Goal: Task Accomplishment & Management: Complete application form

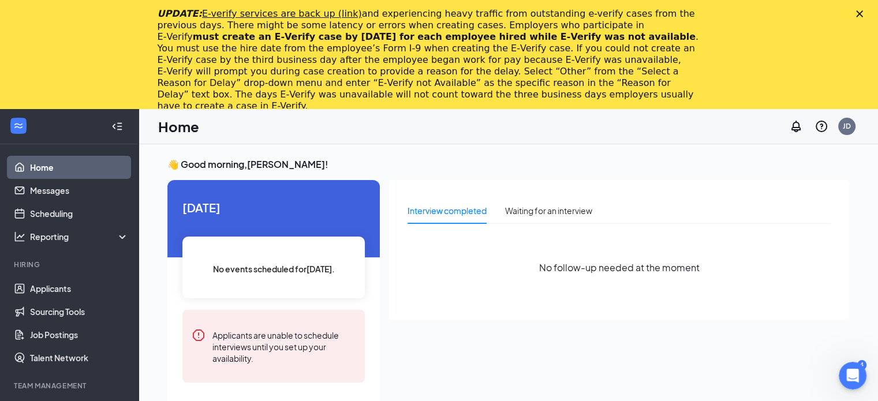
click at [863, 13] on icon "Close" at bounding box center [859, 13] width 7 height 7
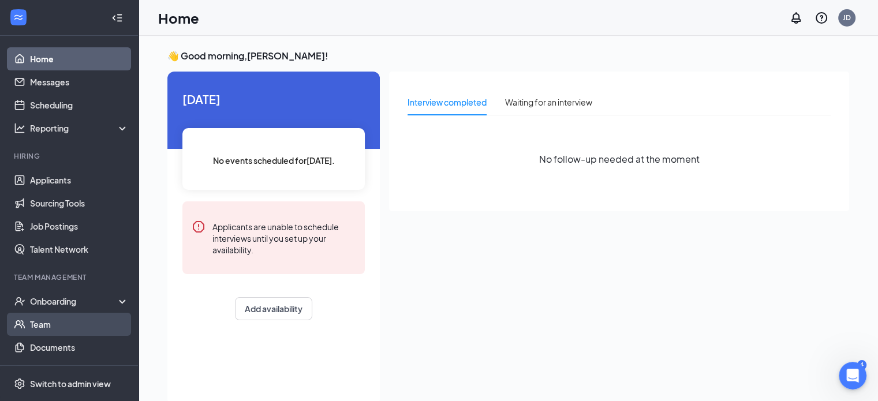
click at [32, 320] on link "Team" at bounding box center [79, 324] width 99 height 23
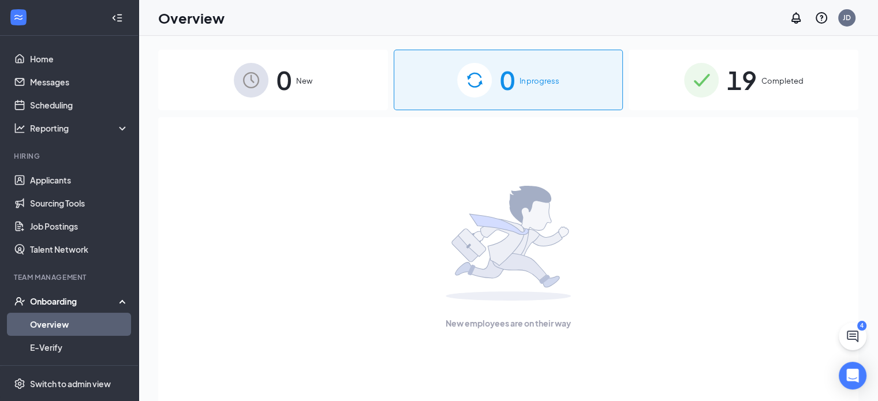
click at [312, 100] on div "0 New" at bounding box center [273, 80] width 230 height 61
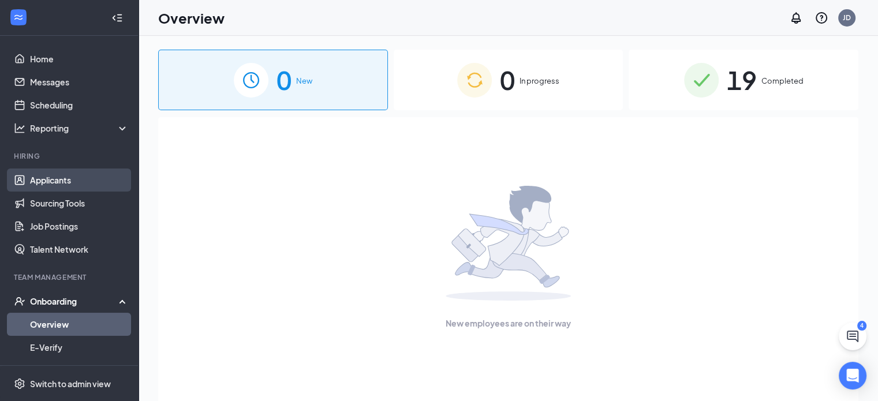
click at [49, 185] on link "Applicants" at bounding box center [79, 180] width 99 height 23
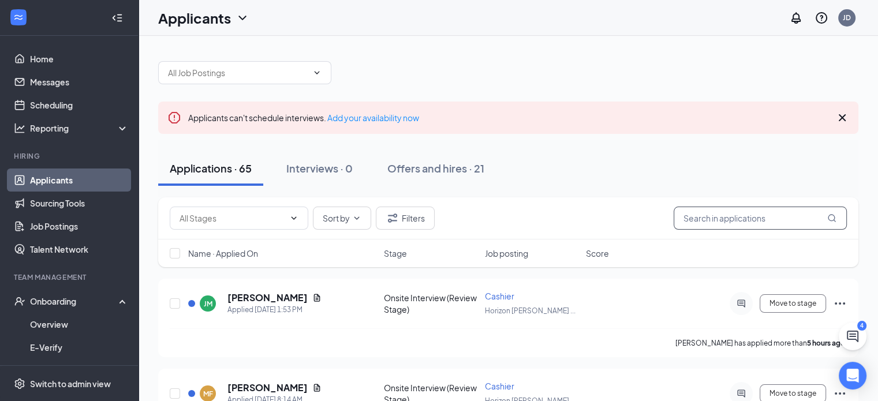
click at [708, 214] on input "text" at bounding box center [760, 218] width 173 height 23
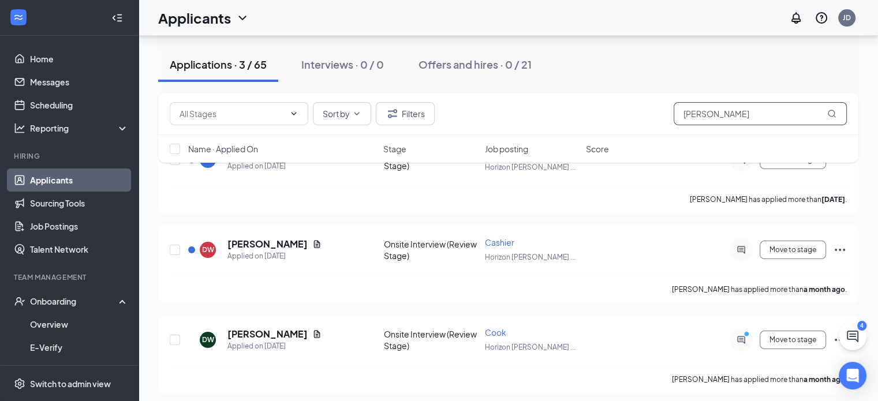
scroll to position [146, 0]
type input "daniel"
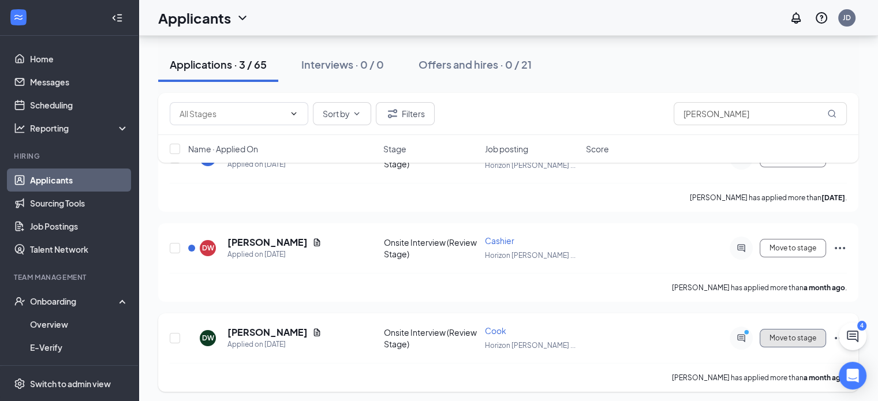
click at [792, 336] on button "Move to stage" at bounding box center [793, 338] width 66 height 18
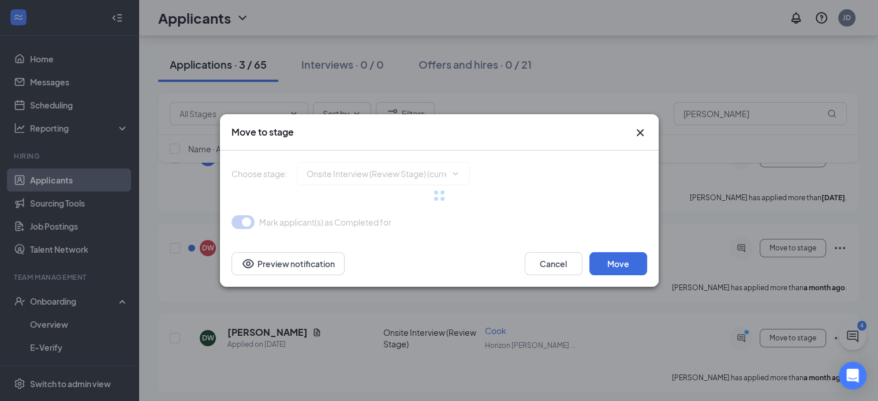
type input "Hiring Complete (final stage)"
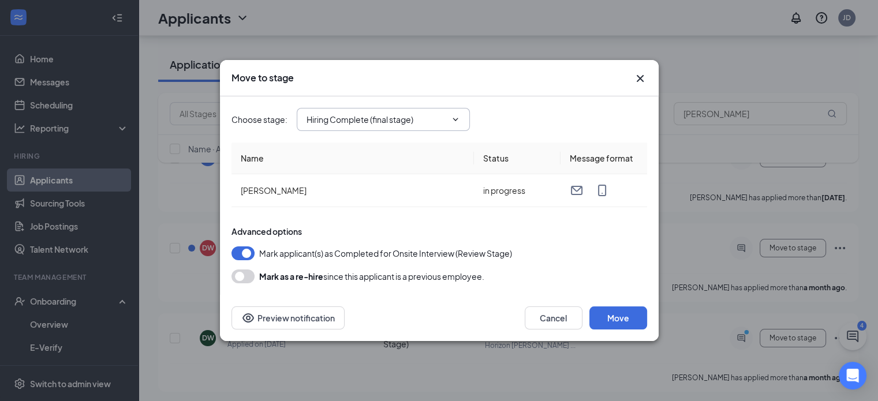
click at [341, 120] on input "Hiring Complete (final stage)" at bounding box center [377, 119] width 140 height 13
click at [543, 94] on div "Move to stage" at bounding box center [439, 78] width 439 height 36
click at [621, 317] on button "Move" at bounding box center [619, 318] width 58 height 23
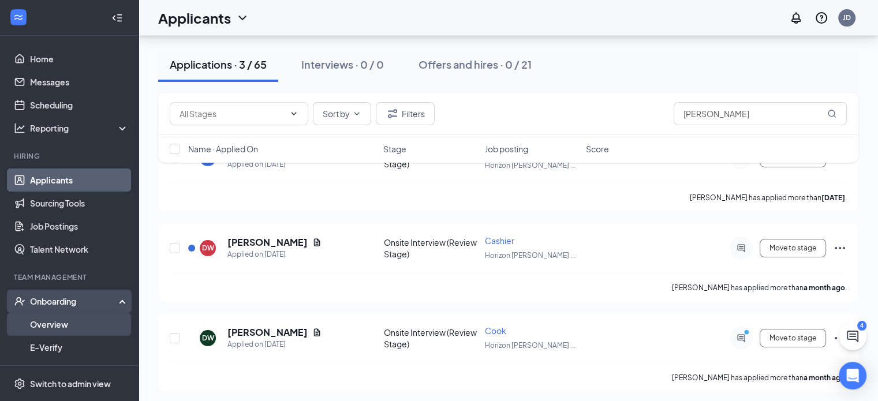
click at [57, 318] on link "Overview" at bounding box center [79, 324] width 99 height 23
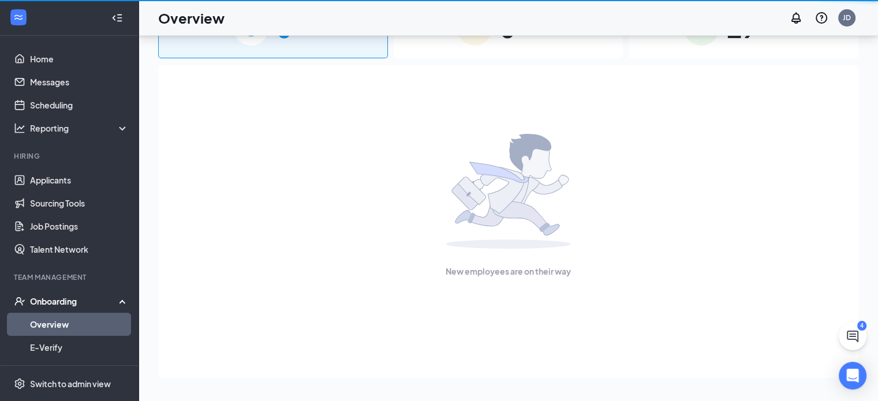
scroll to position [52, 0]
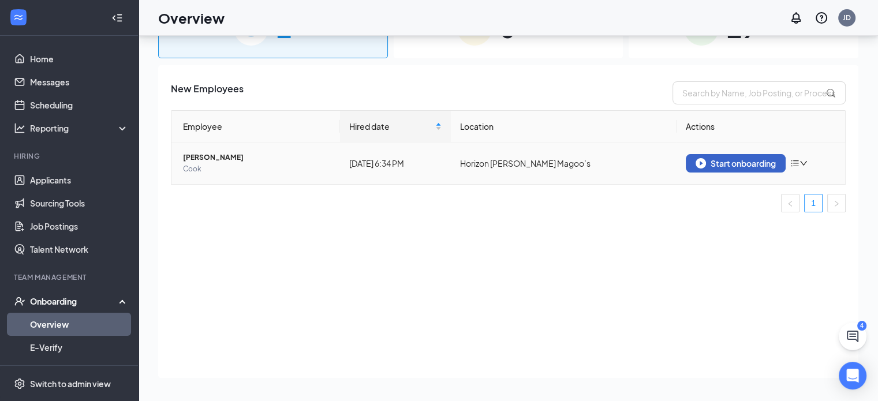
click at [752, 167] on div "Start onboarding" at bounding box center [736, 163] width 80 height 10
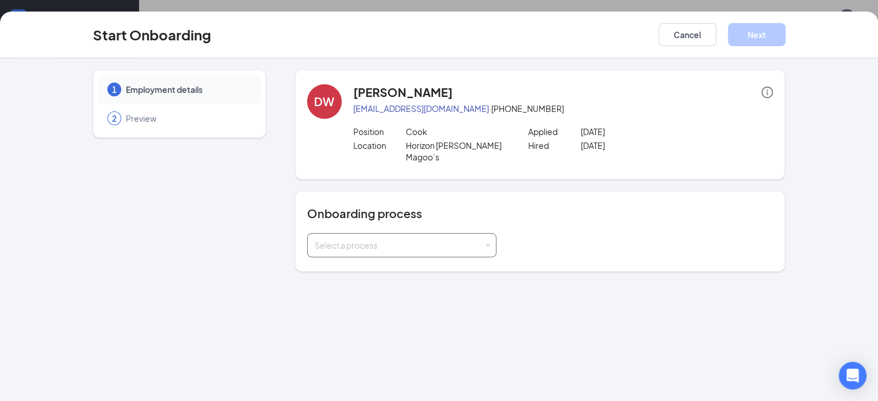
click at [434, 240] on div "Select a process" at bounding box center [399, 246] width 169 height 12
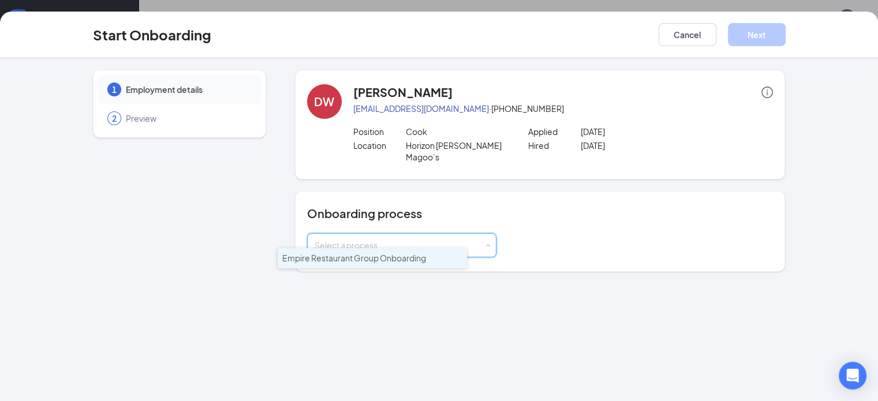
click at [339, 253] on span "Empire Restaurant Group Onboarding" at bounding box center [354, 258] width 144 height 10
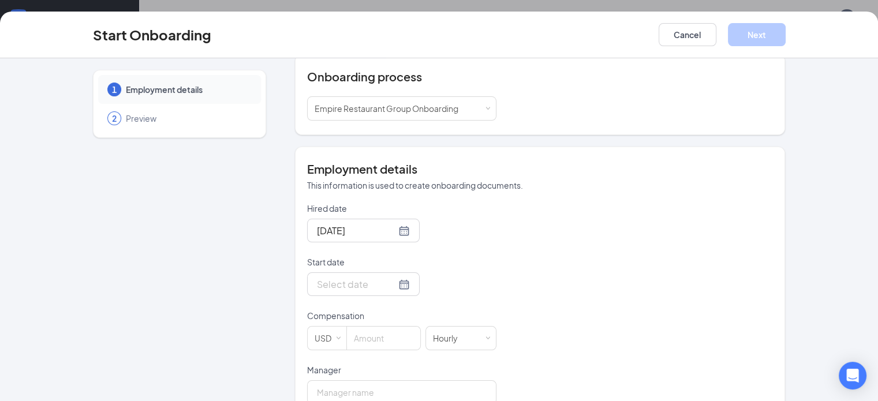
scroll to position [153, 0]
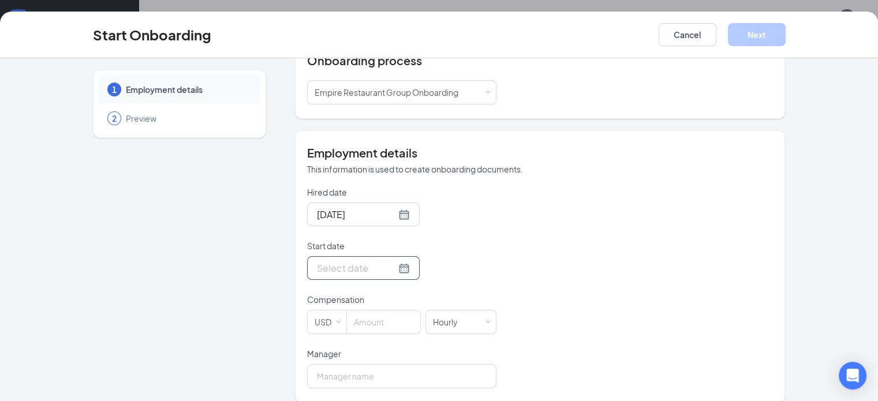
click at [360, 261] on div at bounding box center [363, 268] width 93 height 14
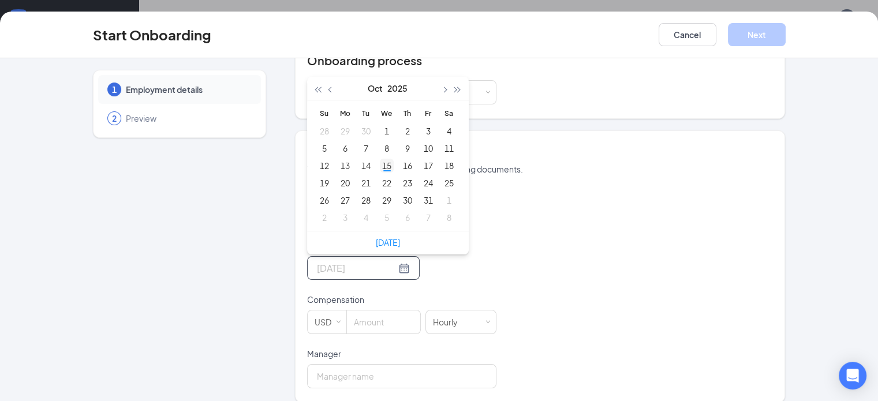
type input "Oct 15, 2025"
click at [380, 159] on div "15" at bounding box center [387, 166] width 14 height 14
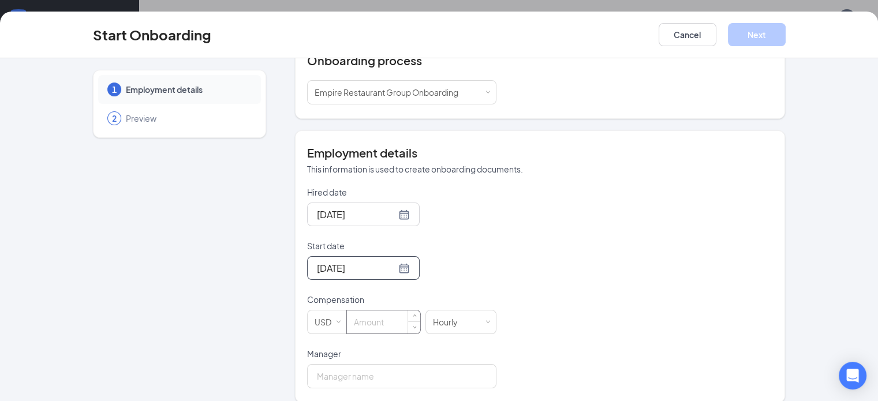
click at [347, 311] on input at bounding box center [383, 322] width 73 height 23
type input "12.5"
click at [378, 370] on input "Manager" at bounding box center [401, 376] width 189 height 24
type input "Jose de la pena"
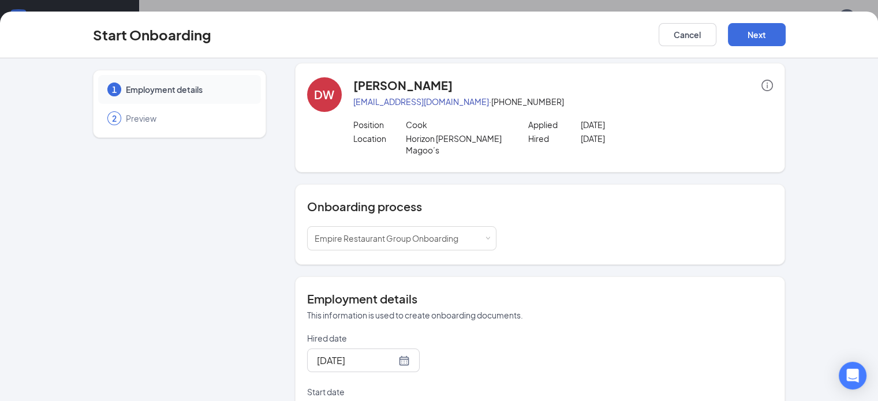
scroll to position [0, 0]
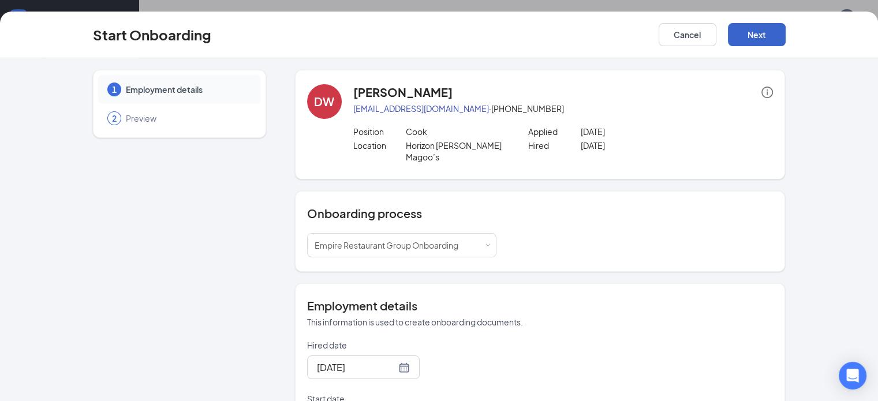
click at [786, 42] on button "Next" at bounding box center [757, 34] width 58 height 23
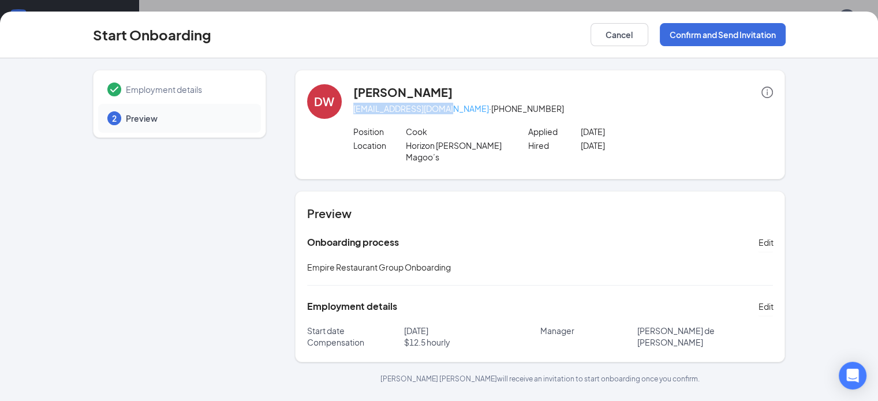
drag, startPoint x: 321, startPoint y: 112, endPoint x: 418, endPoint y: 111, distance: 97.0
click at [418, 111] on div "DW Daniel wilk danwilk9068@gmail.com · (407) 920-3027 Position Cook Applied Sep…" at bounding box center [540, 124] width 467 height 81
copy link "danwilk9068@gmail.com"
click at [786, 35] on button "Confirm and Send Invitation" at bounding box center [723, 34] width 126 height 23
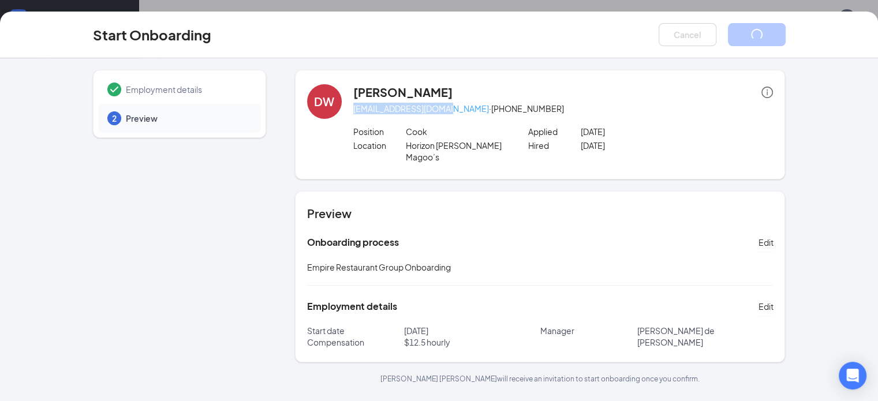
copy link "danwilk9068@gmail.com"
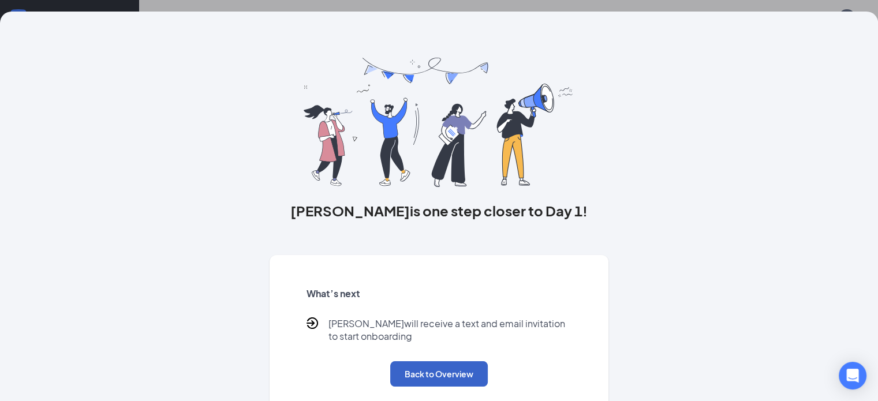
click at [451, 387] on button "Back to Overview" at bounding box center [439, 373] width 98 height 25
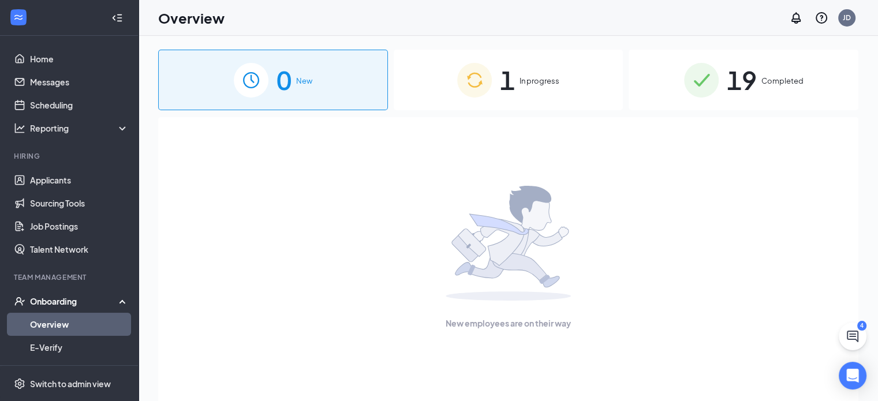
click at [464, 83] on img at bounding box center [474, 80] width 35 height 35
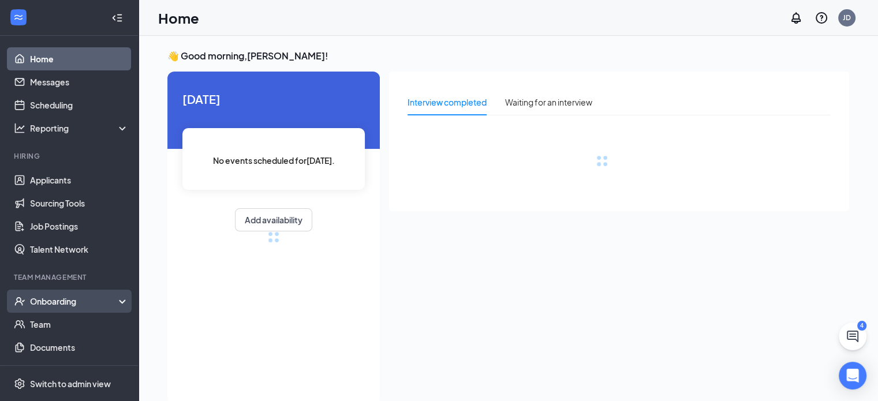
click at [103, 302] on div "Onboarding" at bounding box center [74, 302] width 89 height 12
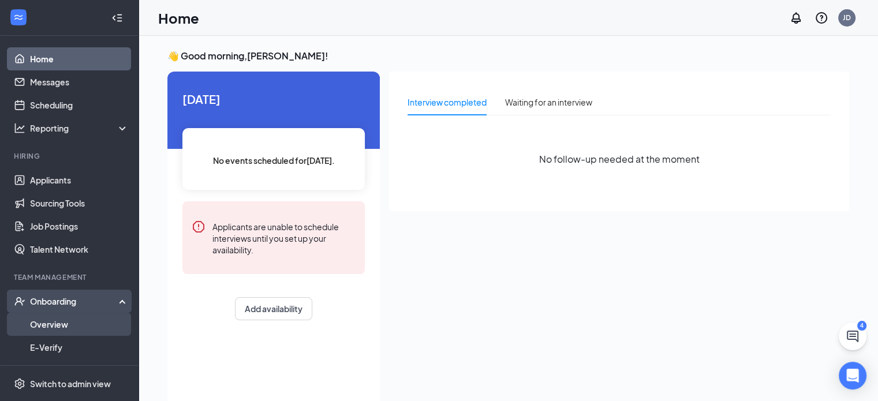
click at [55, 323] on link "Overview" at bounding box center [79, 324] width 99 height 23
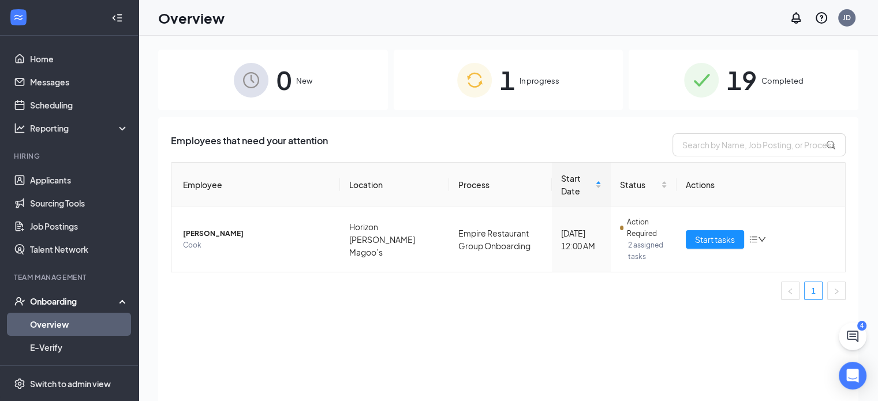
click at [506, 94] on span "1" at bounding box center [507, 80] width 15 height 40
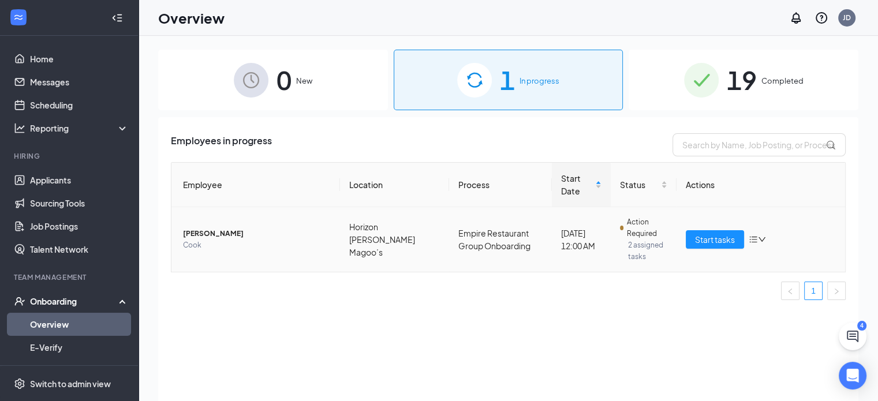
click at [197, 237] on span "[PERSON_NAME]" at bounding box center [257, 234] width 148 height 12
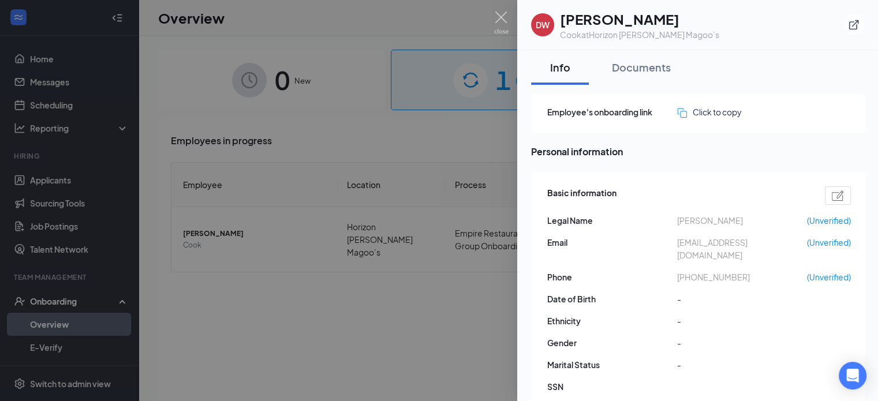
click at [681, 244] on span "[EMAIL_ADDRESS][DOMAIN_NAME]" at bounding box center [742, 248] width 130 height 25
click at [681, 244] on span "danwilk9068@gmail.com" at bounding box center [742, 248] width 130 height 25
copy span "danwilk9068@gmail.com"
click at [712, 271] on span "+14079203027" at bounding box center [742, 277] width 130 height 13
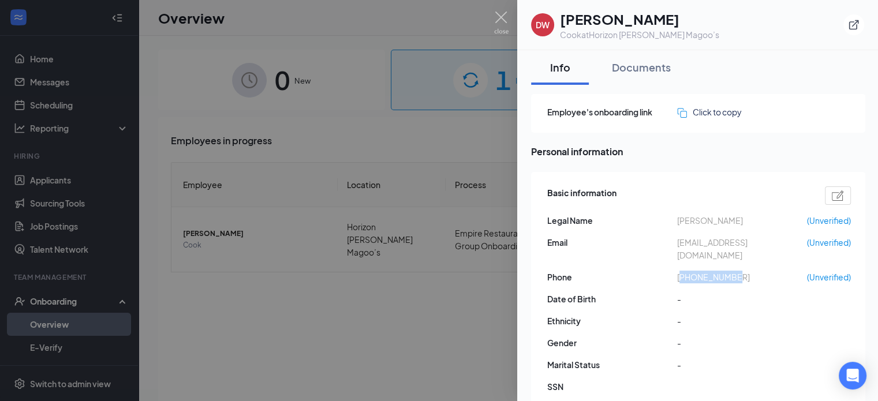
click at [712, 271] on span "+14079203027" at bounding box center [742, 277] width 130 height 13
copy span "14079203027"
